Goal: Task Accomplishment & Management: Complete application form

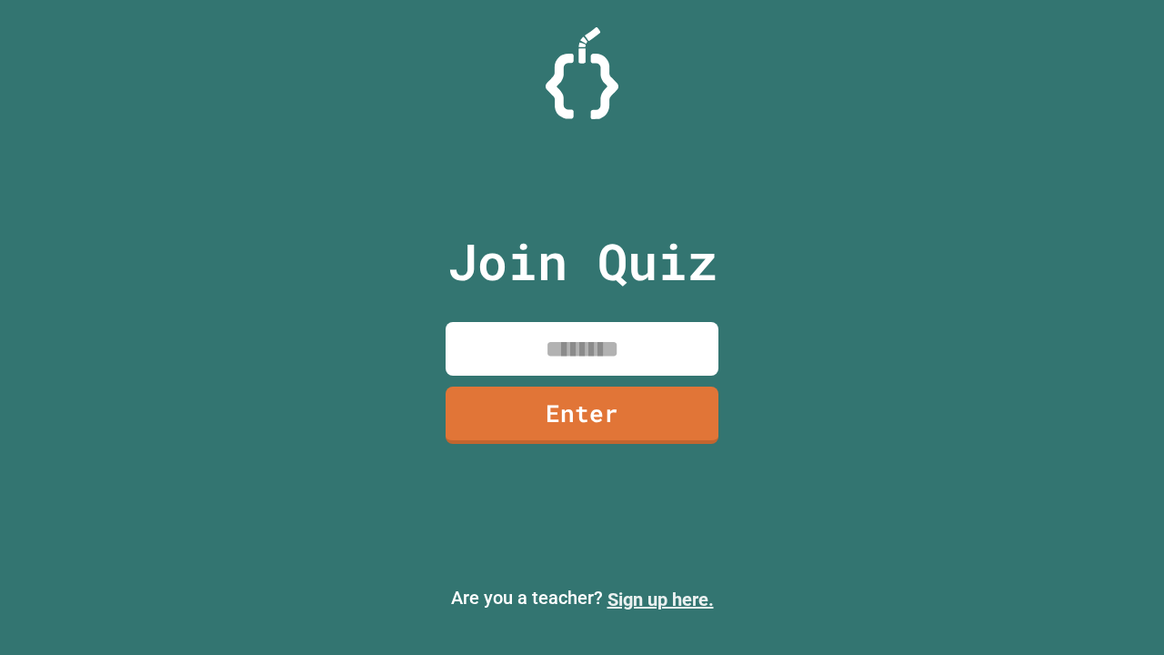
click at [660, 599] on link "Sign up here." at bounding box center [660, 599] width 106 height 22
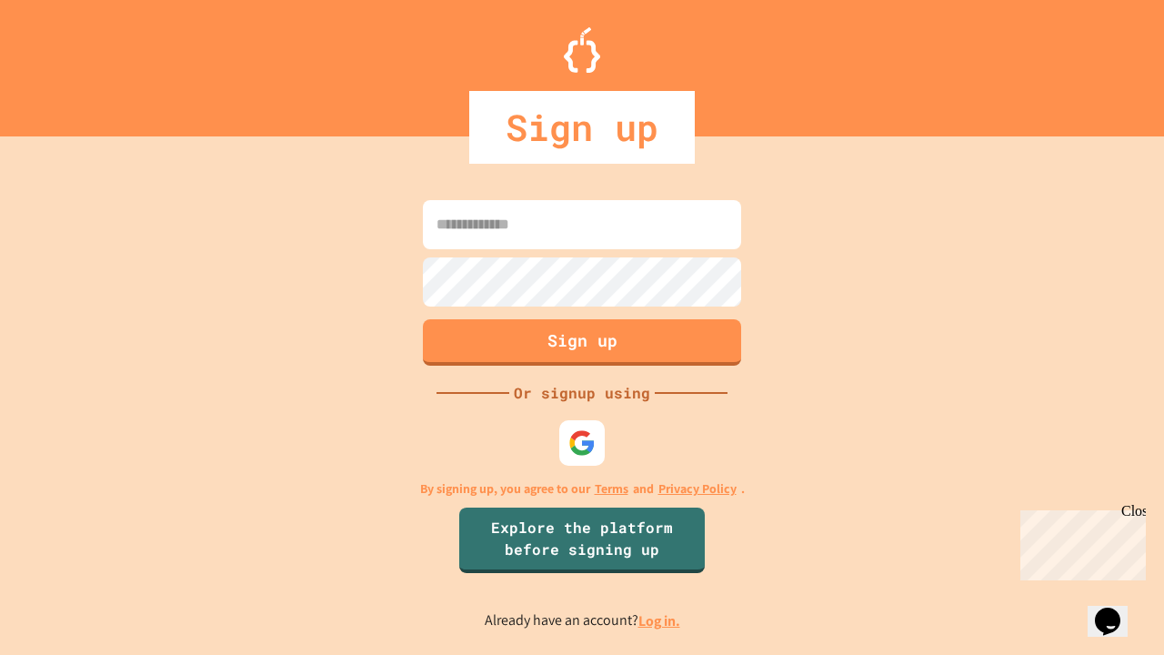
click at [660, 620] on link "Log in." at bounding box center [659, 620] width 42 height 19
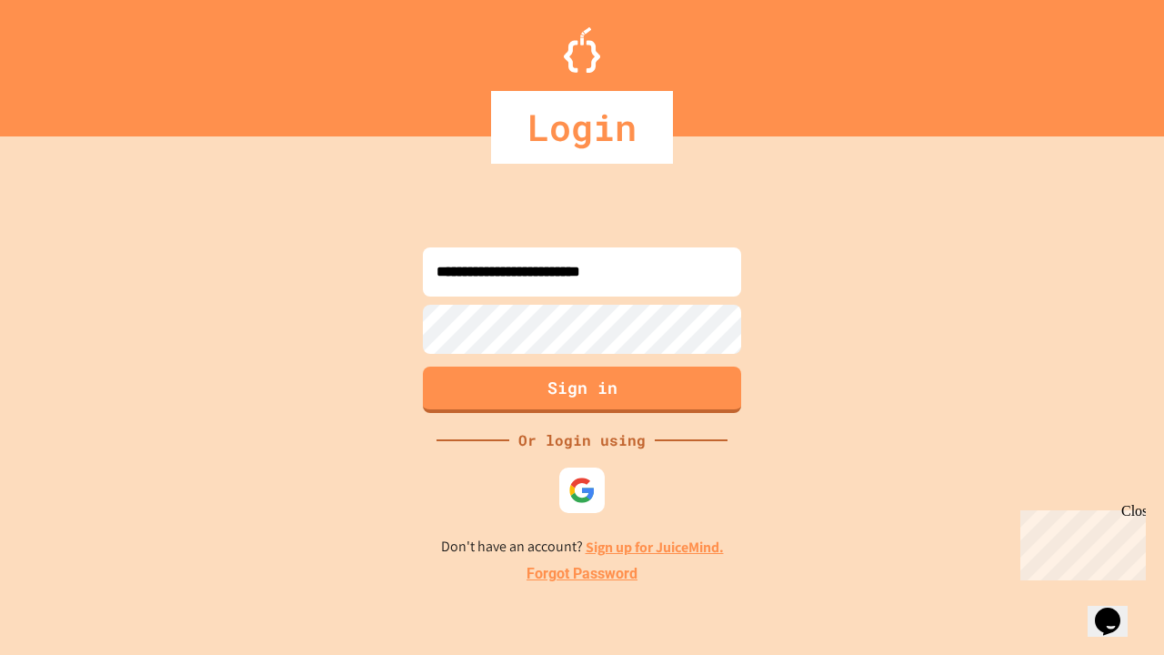
type input "**********"
